Goal: Task Accomplishment & Management: Manage account settings

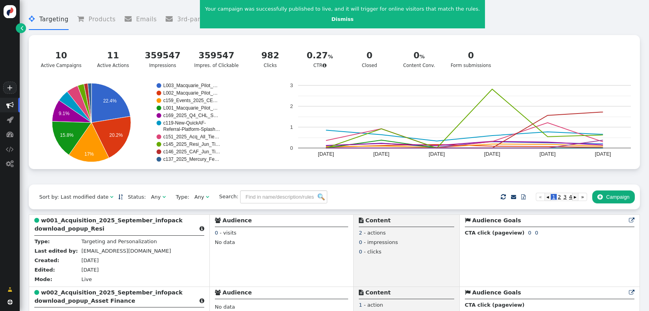
click at [151, 197] on div "Any" at bounding box center [156, 197] width 10 height 8
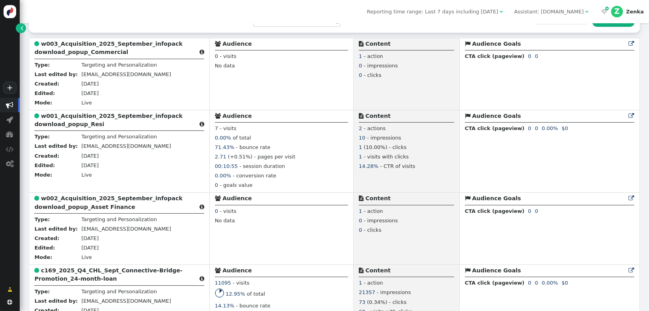
scroll to position [193, 0]
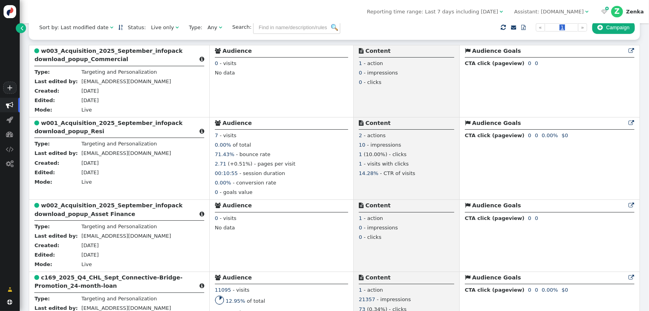
click at [467, 13] on span "Reporting time range: Last 7 days including [DATE]" at bounding box center [432, 12] width 131 height 6
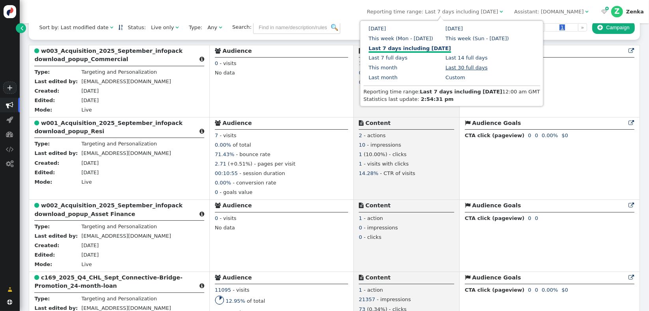
click at [445, 67] on link "Last 30 full days" at bounding box center [466, 68] width 42 height 6
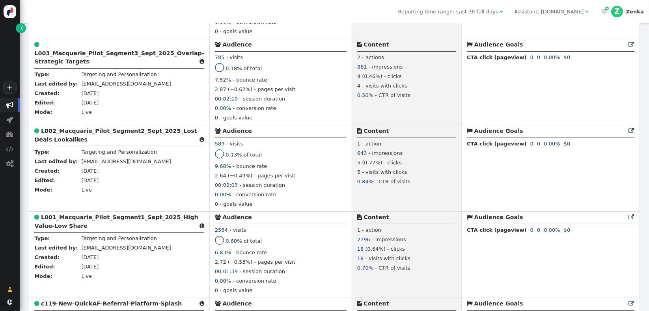
scroll to position [503, 0]
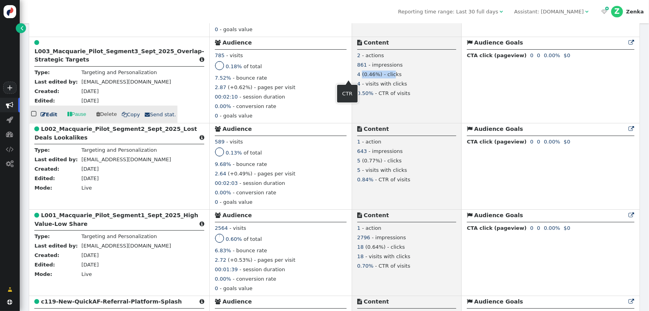
drag, startPoint x: 339, startPoint y: 75, endPoint x: 372, endPoint y: 75, distance: 33.1
click at [367, 75] on div "4 (0.46%) - clicks" at bounding box center [406, 75] width 99 height 9
click at [374, 75] on div "4 (0.46%) - clicks" at bounding box center [406, 75] width 99 height 9
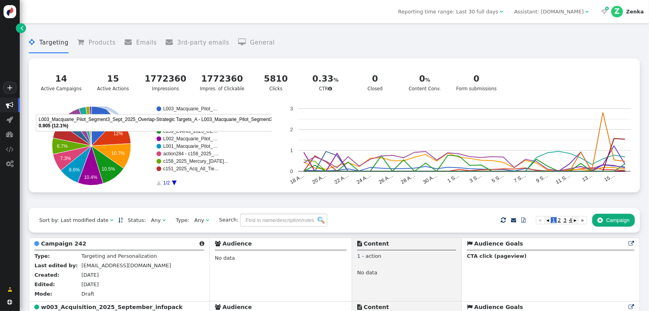
click at [467, 200] on div " Targeting  Products  Emails  3rd-party emails  General ? CTR   14 Activ…" at bounding box center [334, 117] width 610 height 180
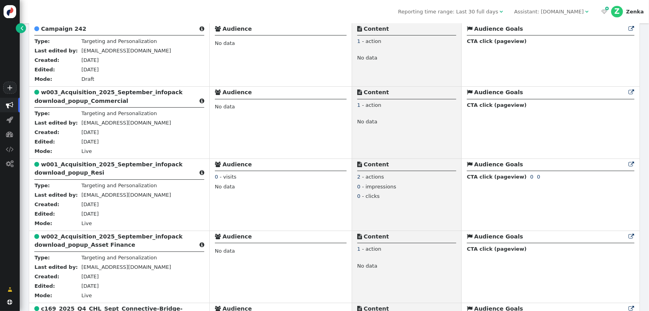
scroll to position [231, 0]
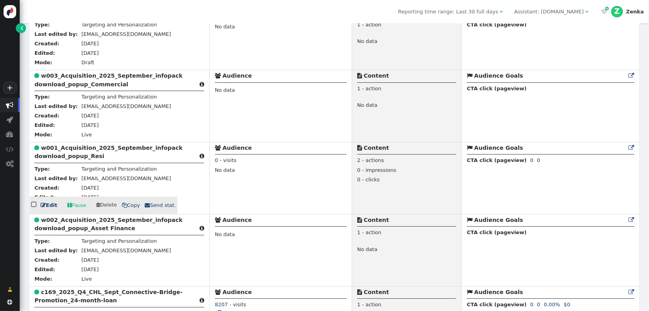
click at [77, 159] on b "w001_Acquisition_2025_September_infopack download_popup_Resi" at bounding box center [108, 152] width 148 height 15
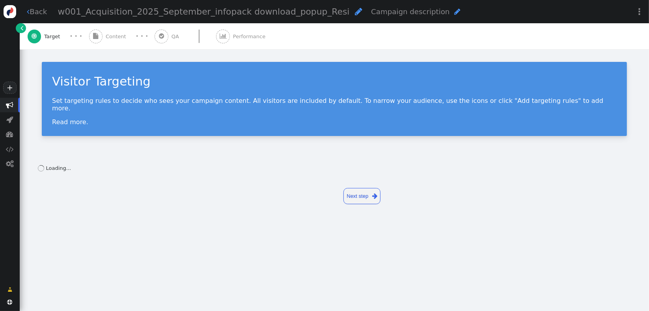
click at [251, 35] on div " Back w001_Acquisition_2025_September_infopack download_popup_Resi  Campaign …" at bounding box center [334, 24] width 629 height 49
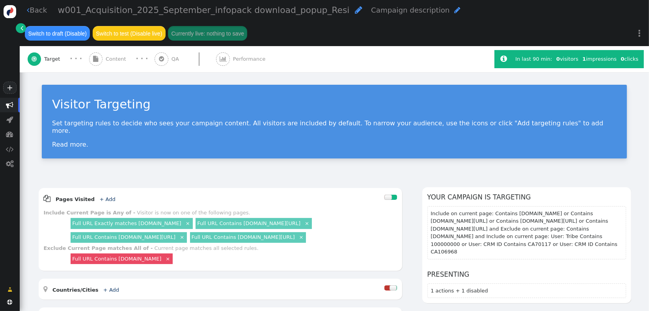
click at [250, 61] on span "Performance" at bounding box center [250, 59] width 35 height 8
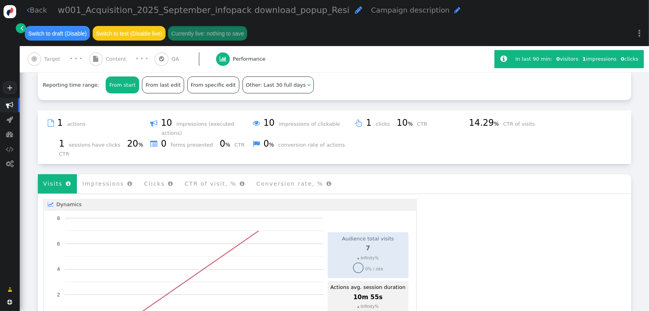
scroll to position [61, 0]
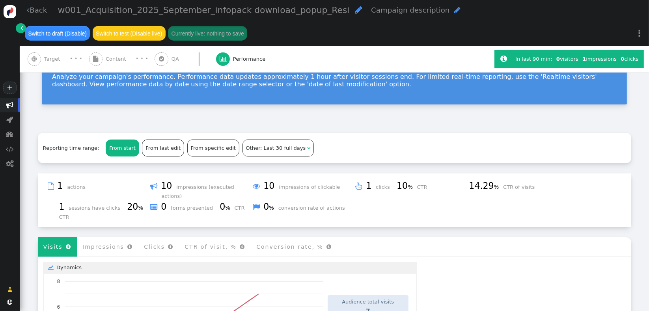
click at [108, 61] on span "Content" at bounding box center [118, 59] width 24 height 8
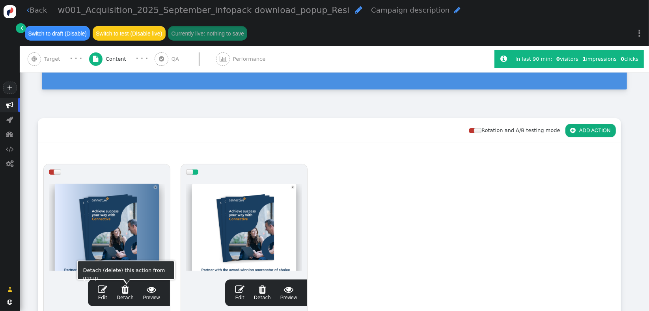
click at [125, 290] on span "" at bounding box center [125, 289] width 17 height 9
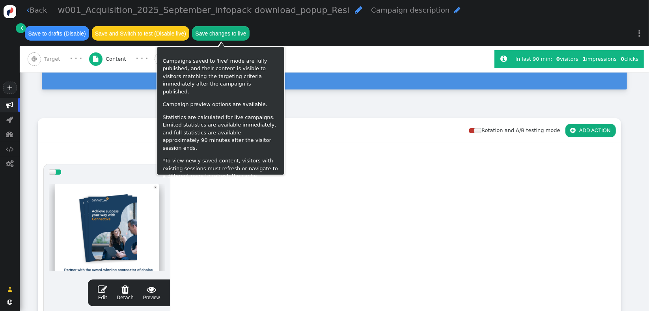
click at [226, 26] on div "Save changes to live" at bounding box center [221, 33] width 58 height 15
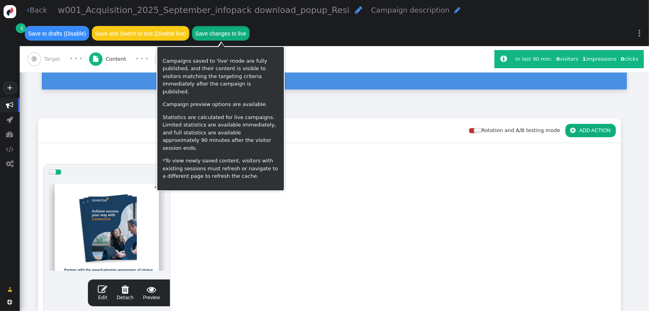
click at [233, 28] on button "Save changes to live" at bounding box center [221, 33] width 58 height 14
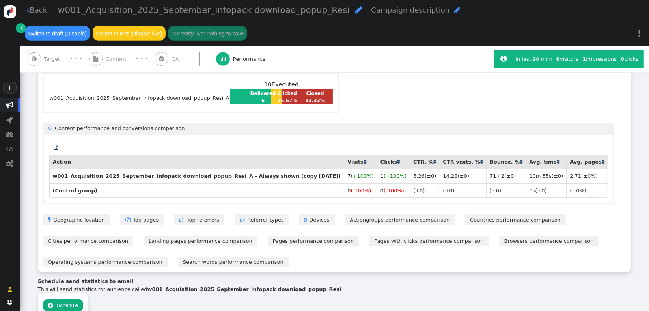
scroll to position [416, 0]
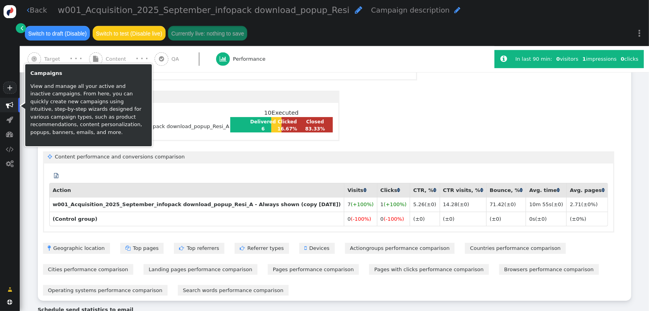
click at [5, 106] on span "" at bounding box center [10, 105] width 20 height 15
